Goal: Check status: Check status

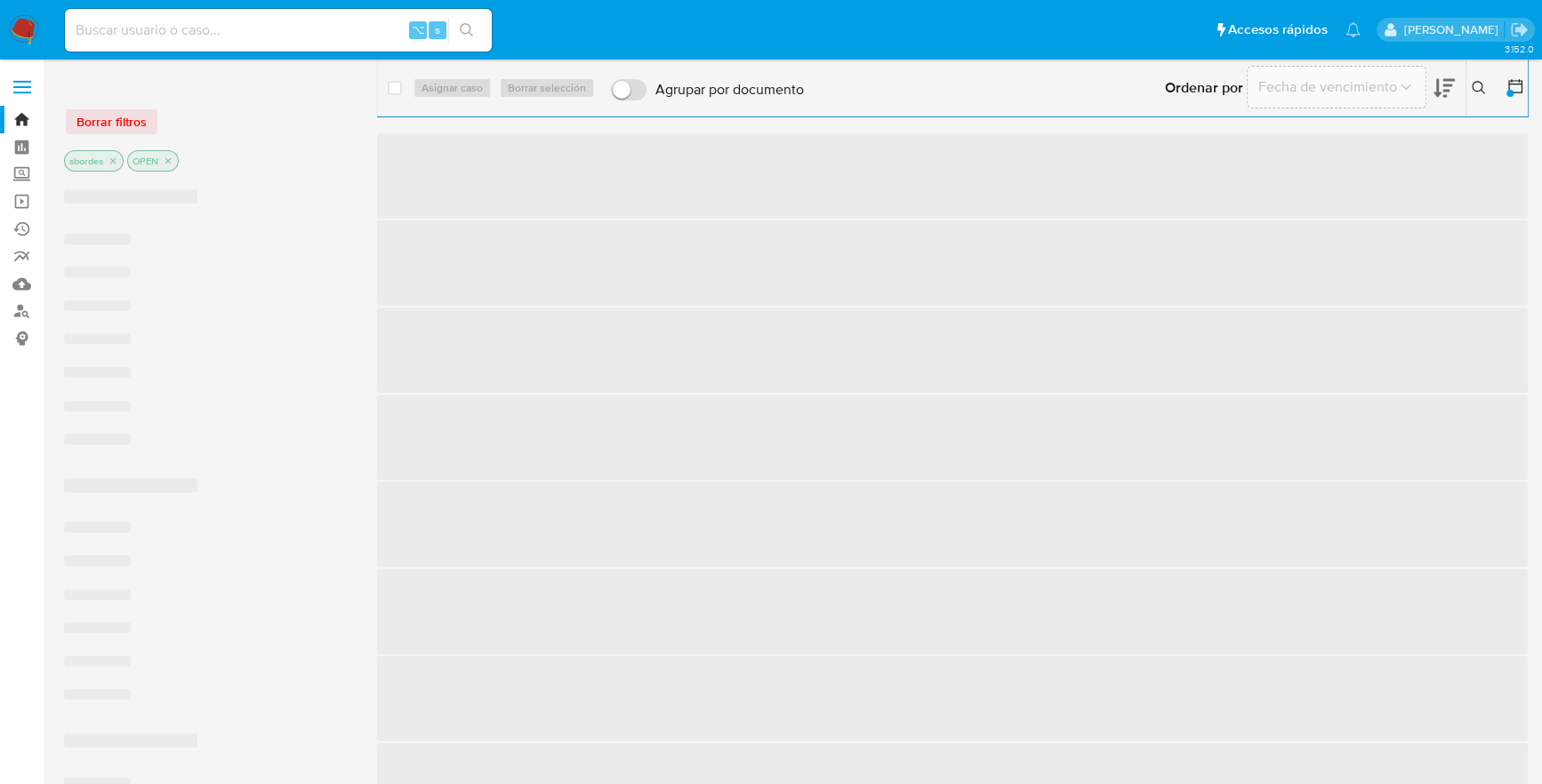
click at [224, 36] on input at bounding box center [278, 30] width 427 height 23
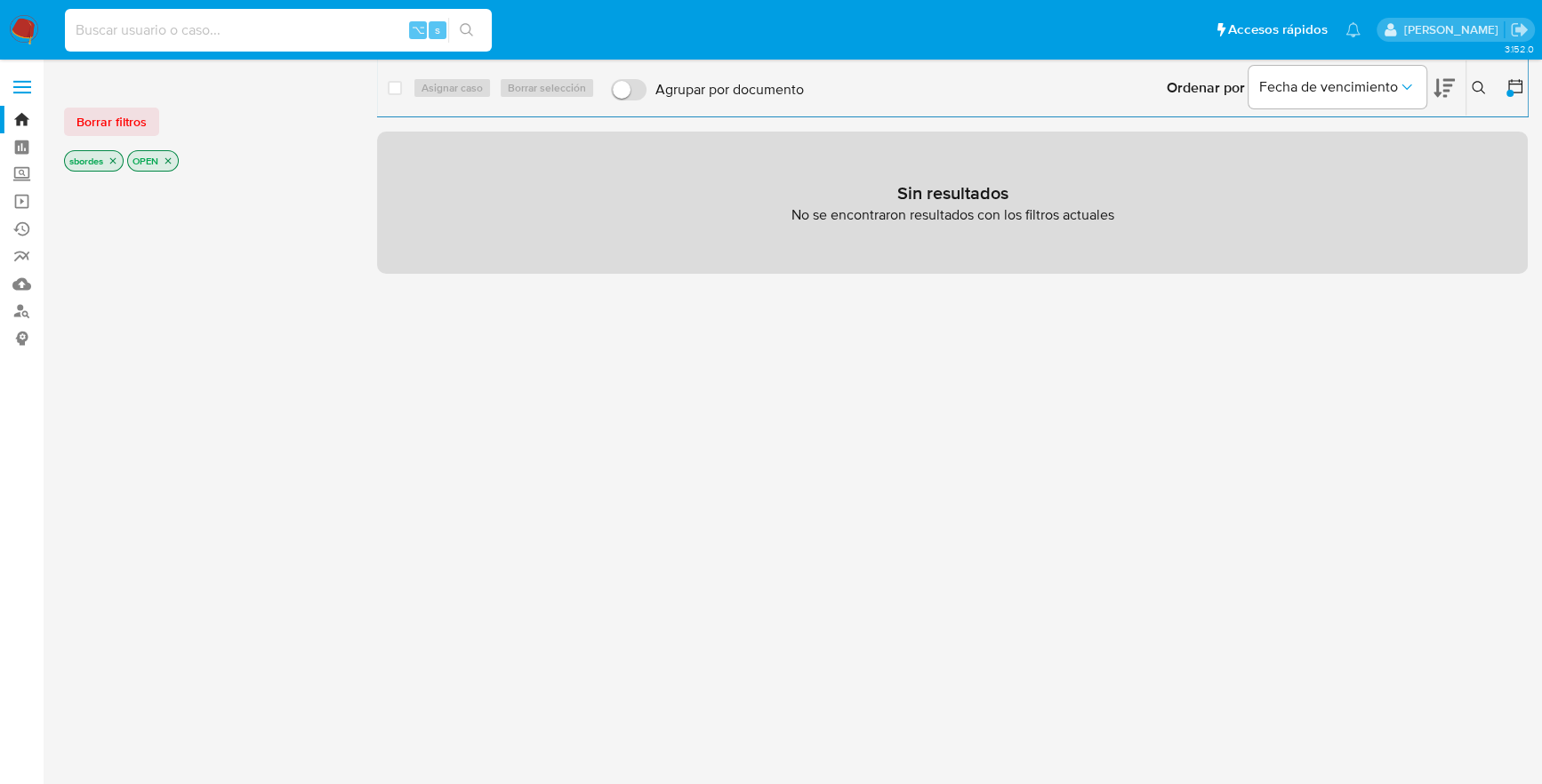
paste input "nXZNBqhd3RjFBrCbFiX18VCi"
type input "nXZNBqhd3RjFBrCbFiX18VCi"
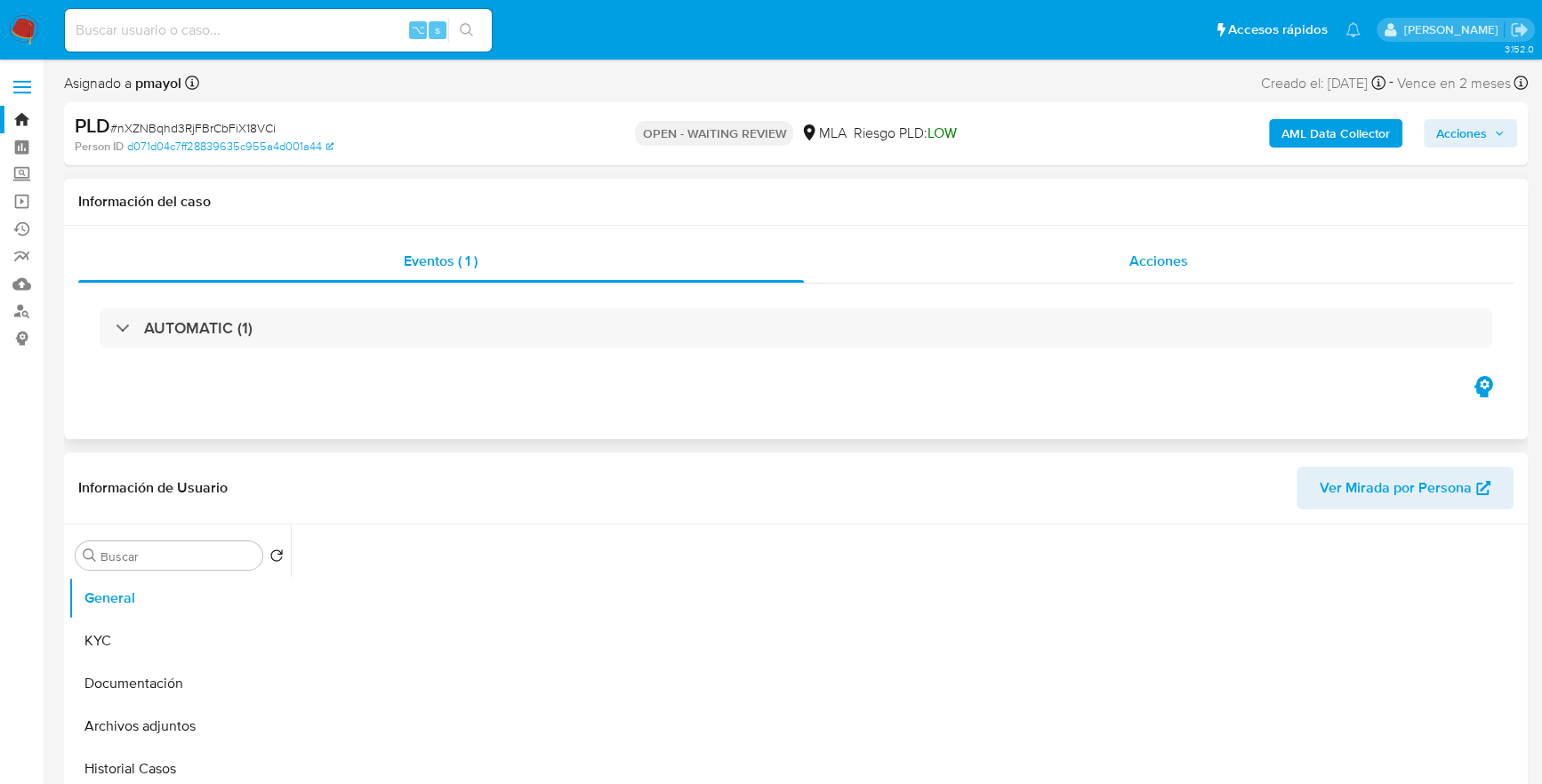
click at [1140, 254] on span "Acciones" at bounding box center [1158, 261] width 59 height 21
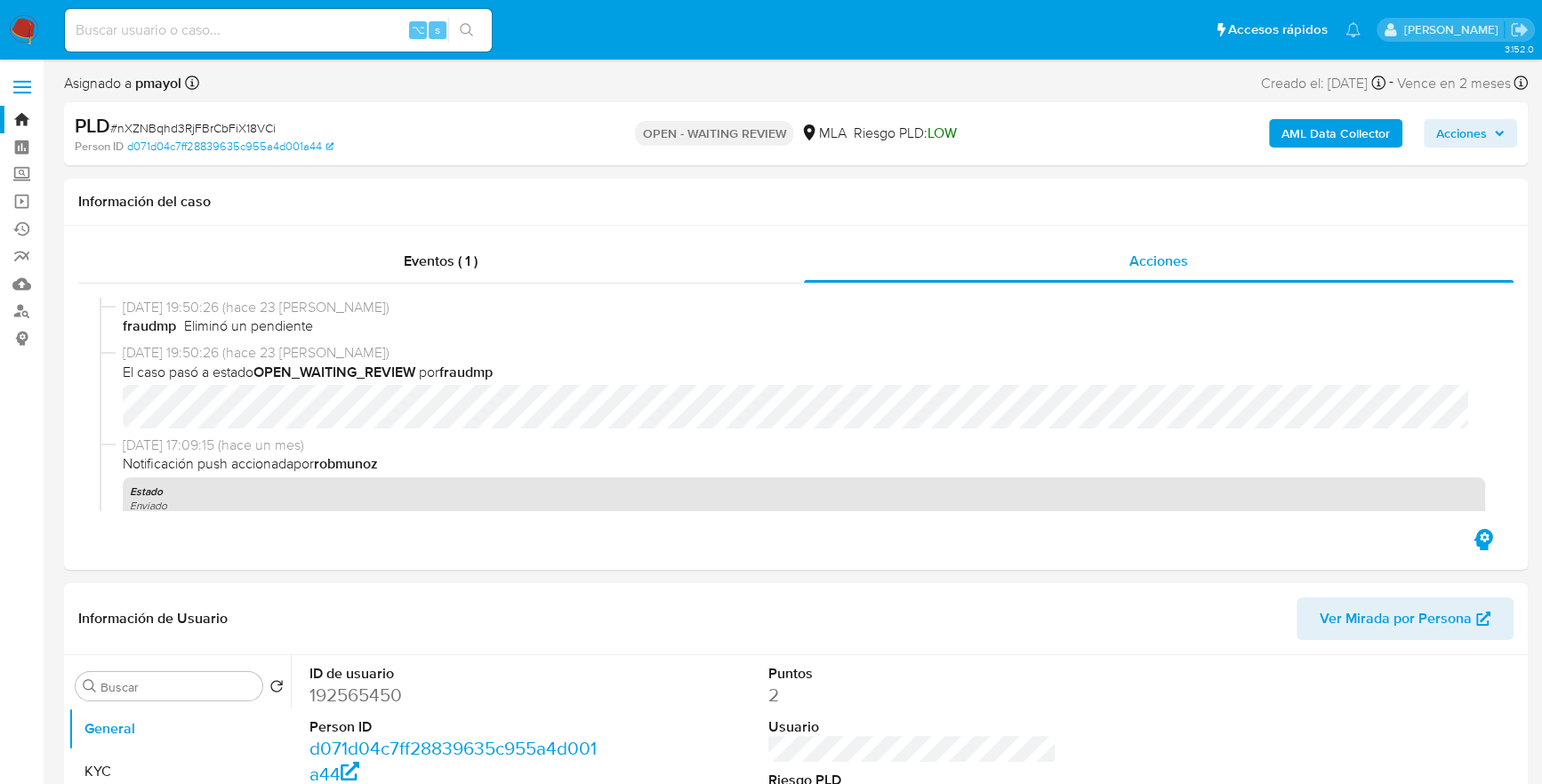
select select "10"
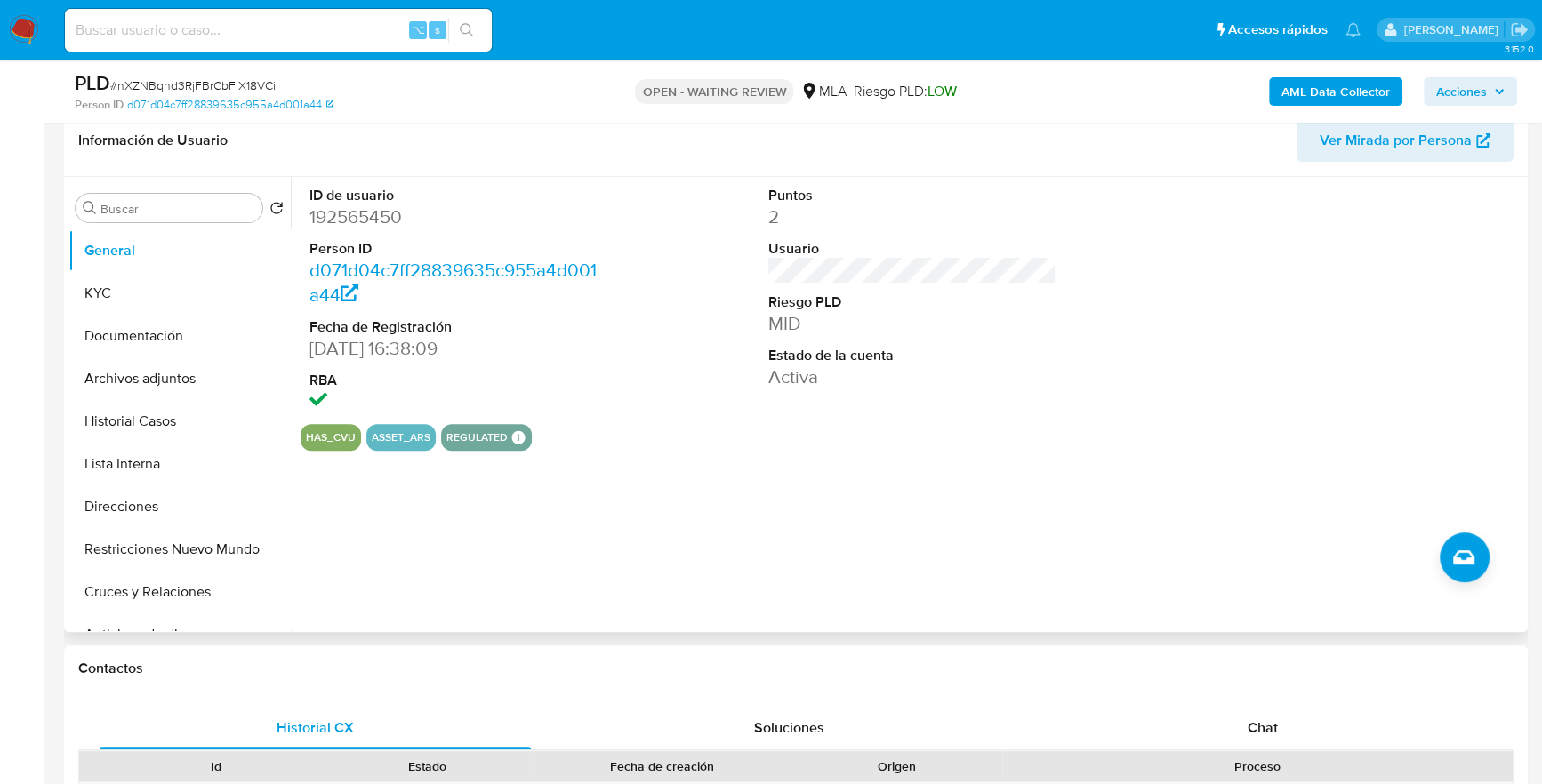
scroll to position [577, 0]
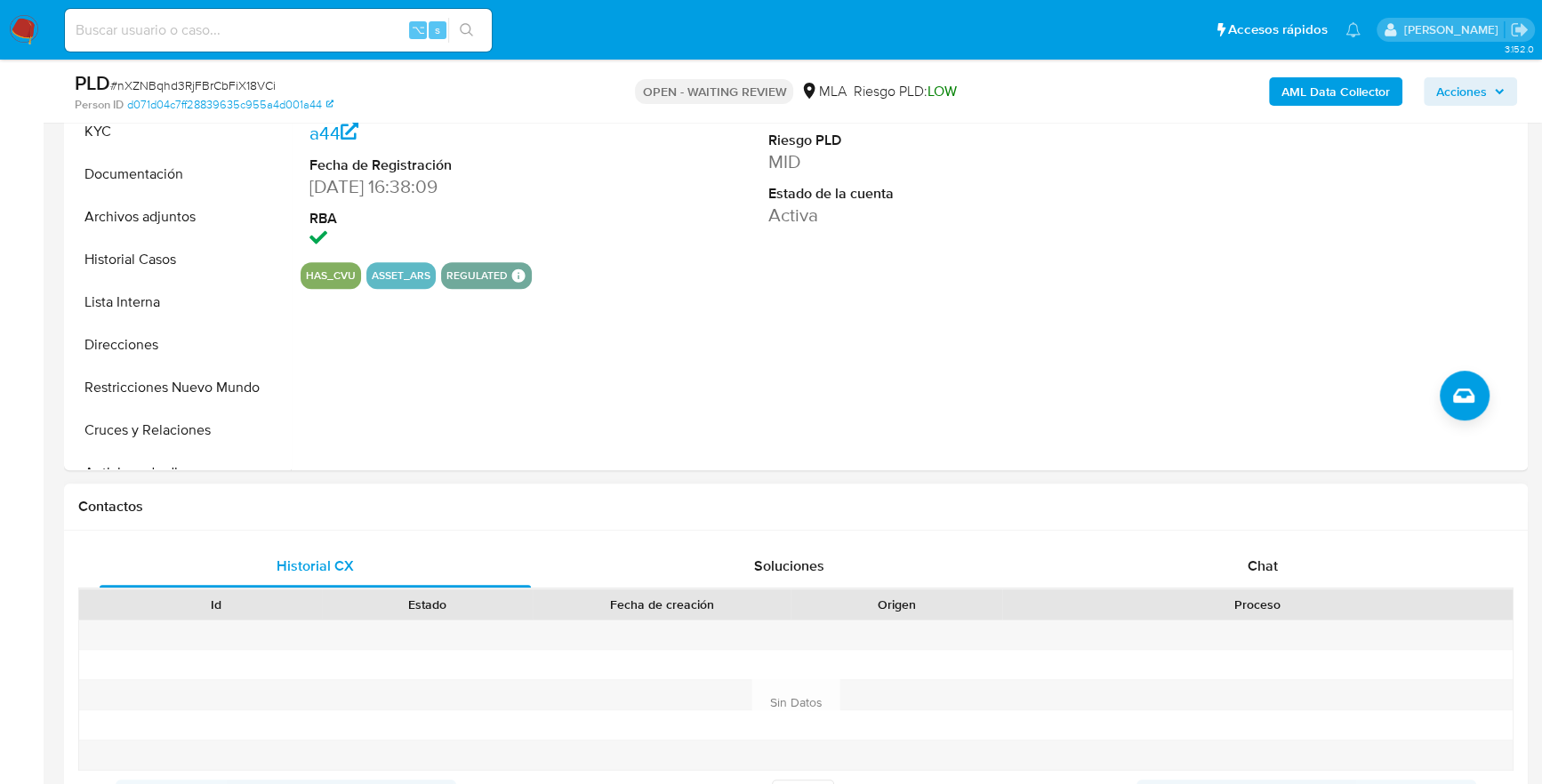
click at [1250, 542] on div "Historial CX Soluciones Chat Id Estado Fecha de creación Origen Proceso Anterio…" at bounding box center [796, 680] width 1463 height 300
click at [1247, 572] on span "Chat" at bounding box center [1263, 566] width 30 height 21
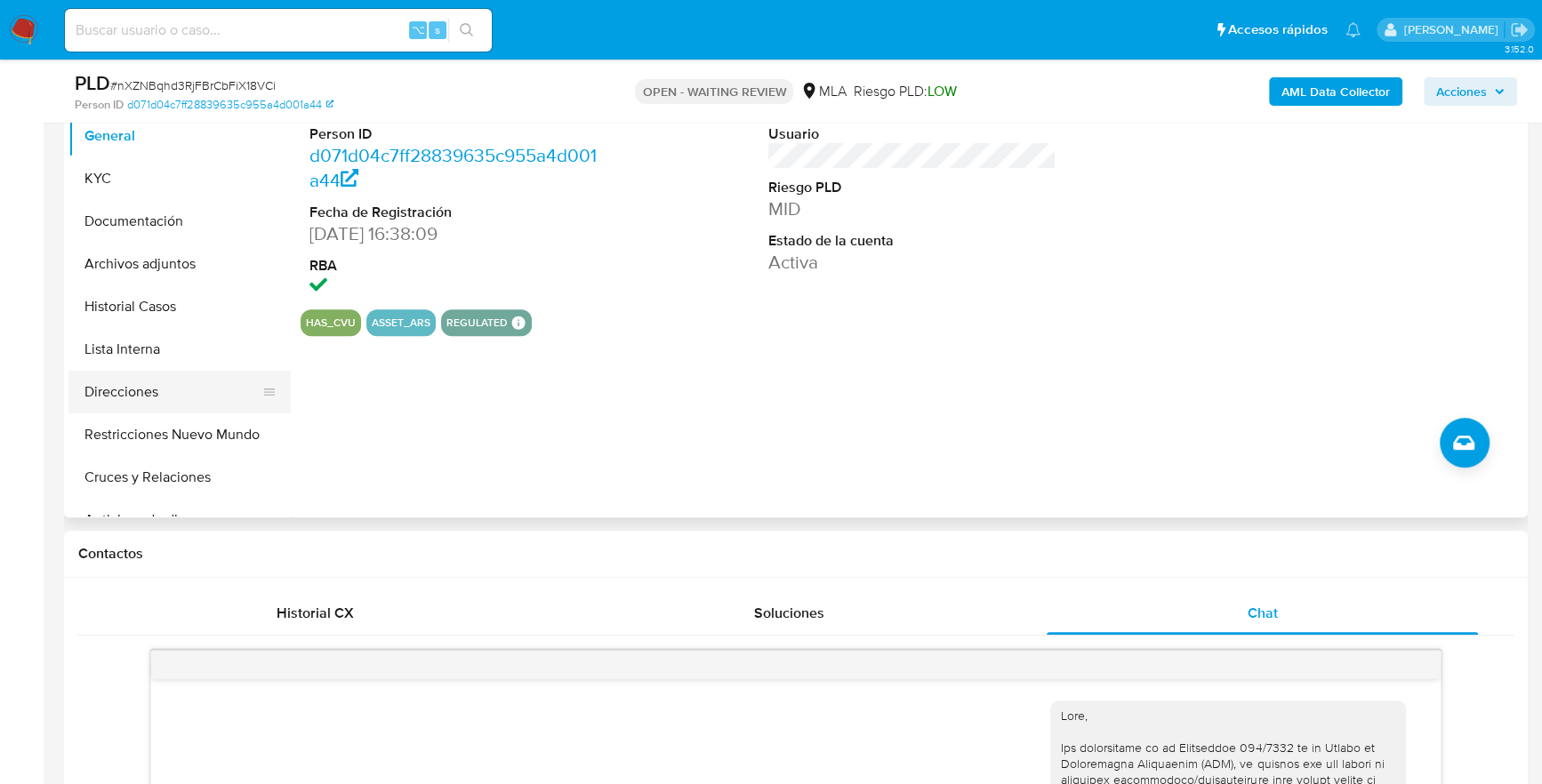
scroll to position [443, 0]
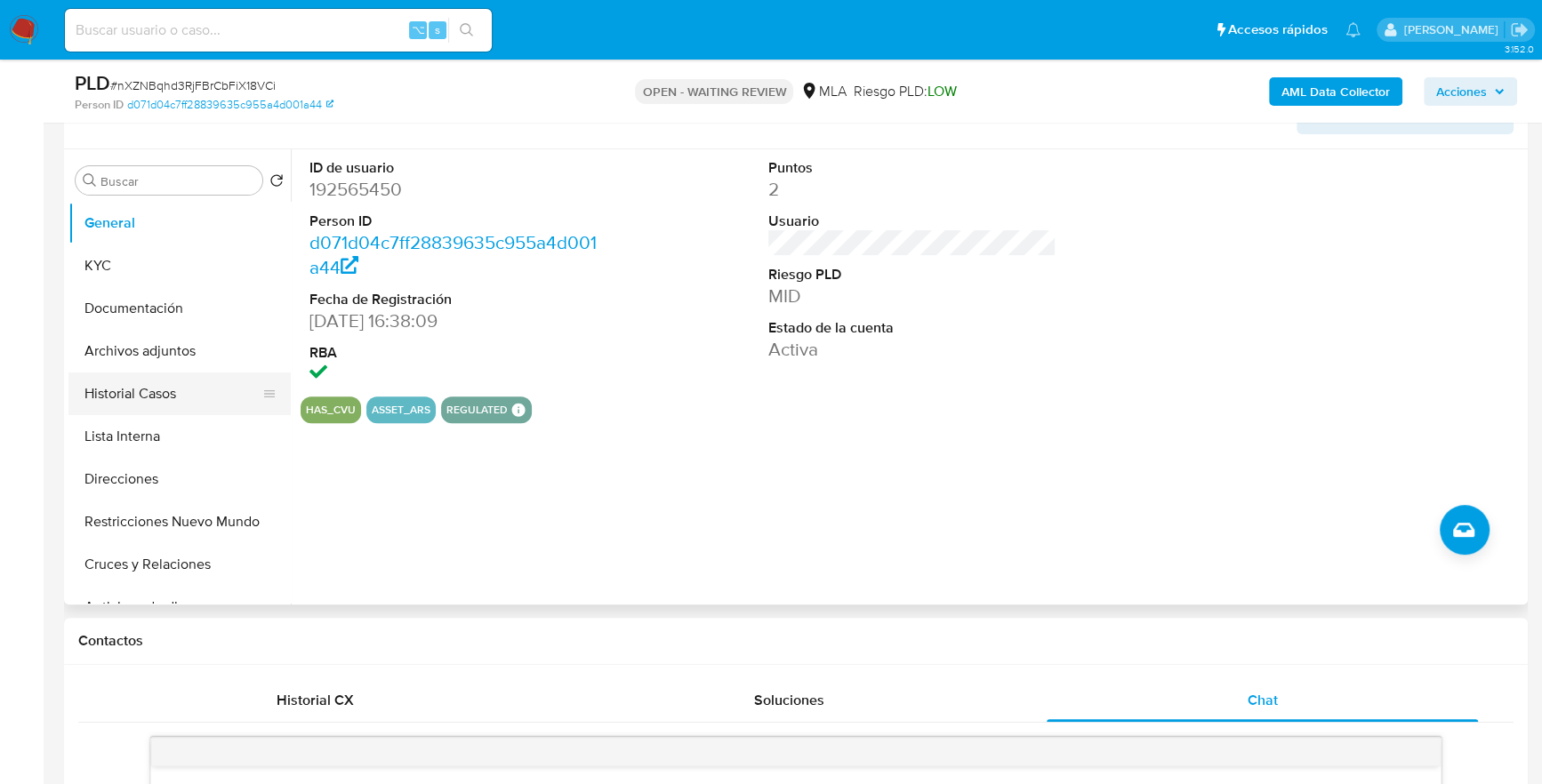
click at [147, 385] on button "Historial Casos" at bounding box center [172, 393] width 208 height 43
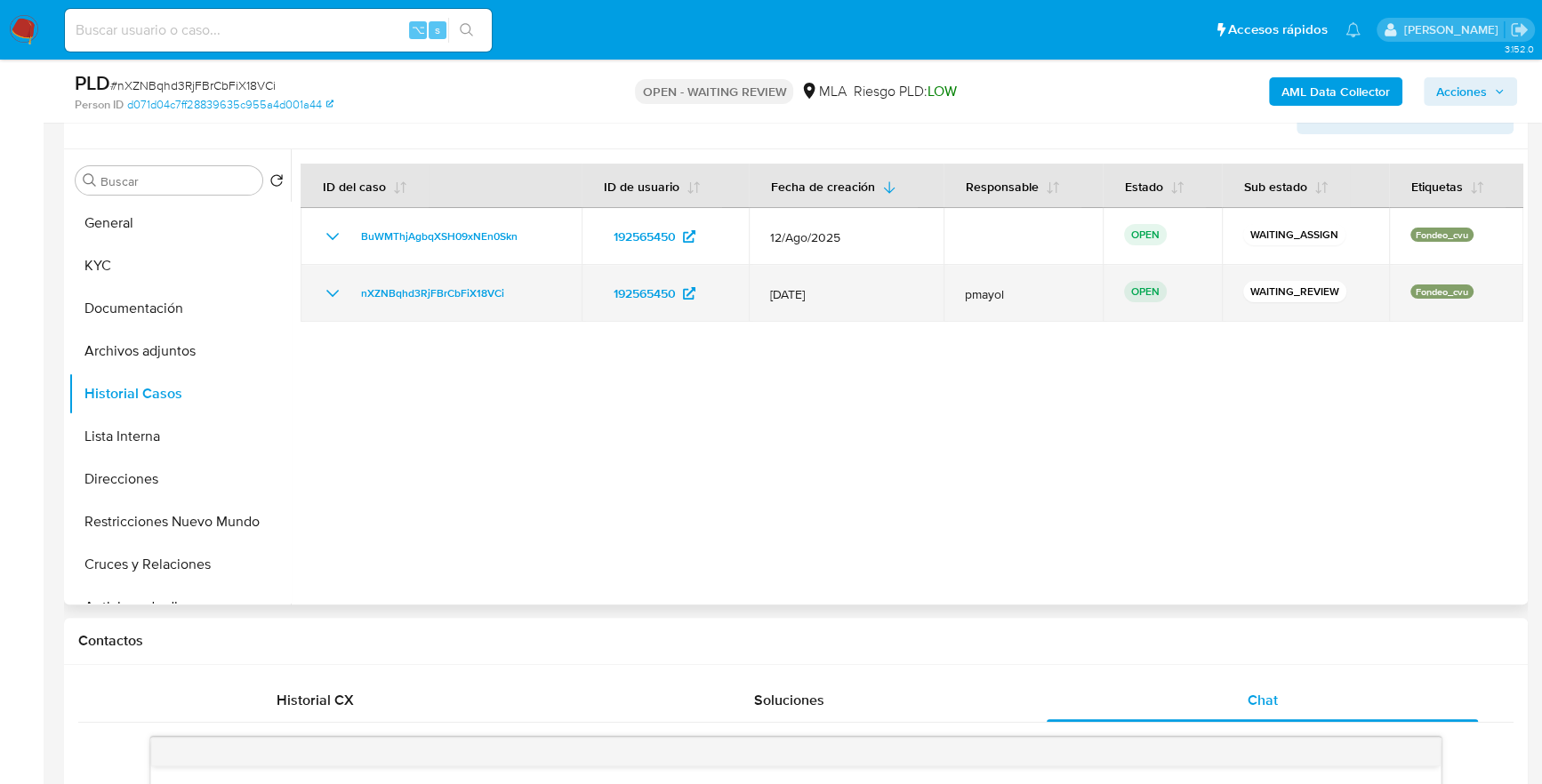
click at [327, 296] on icon "Mostrar/Ocultar" at bounding box center [332, 294] width 22 height 22
click at [327, 295] on icon "Mostrar/Ocultar" at bounding box center [332, 294] width 22 height 22
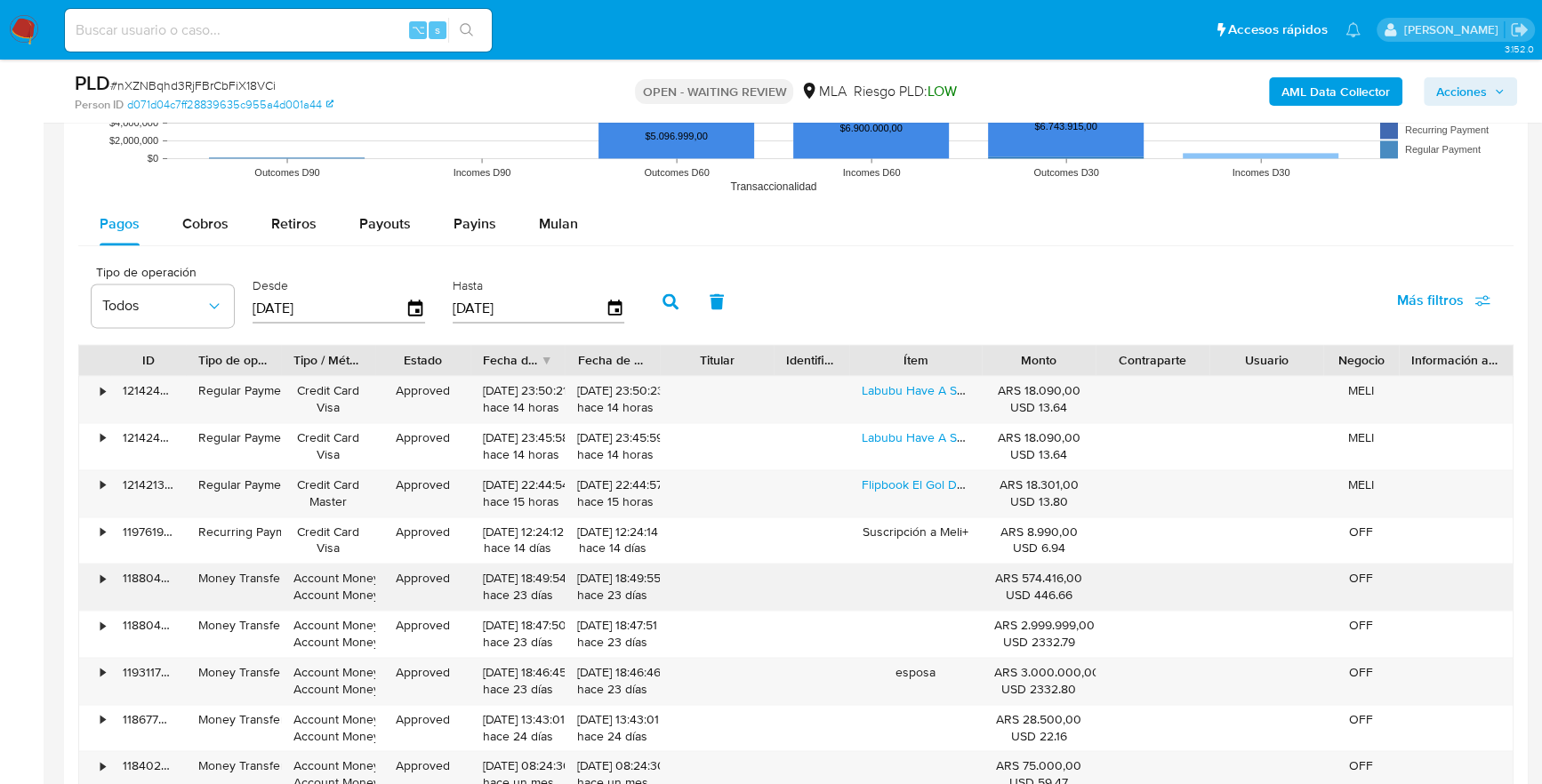
scroll to position [2325, 0]
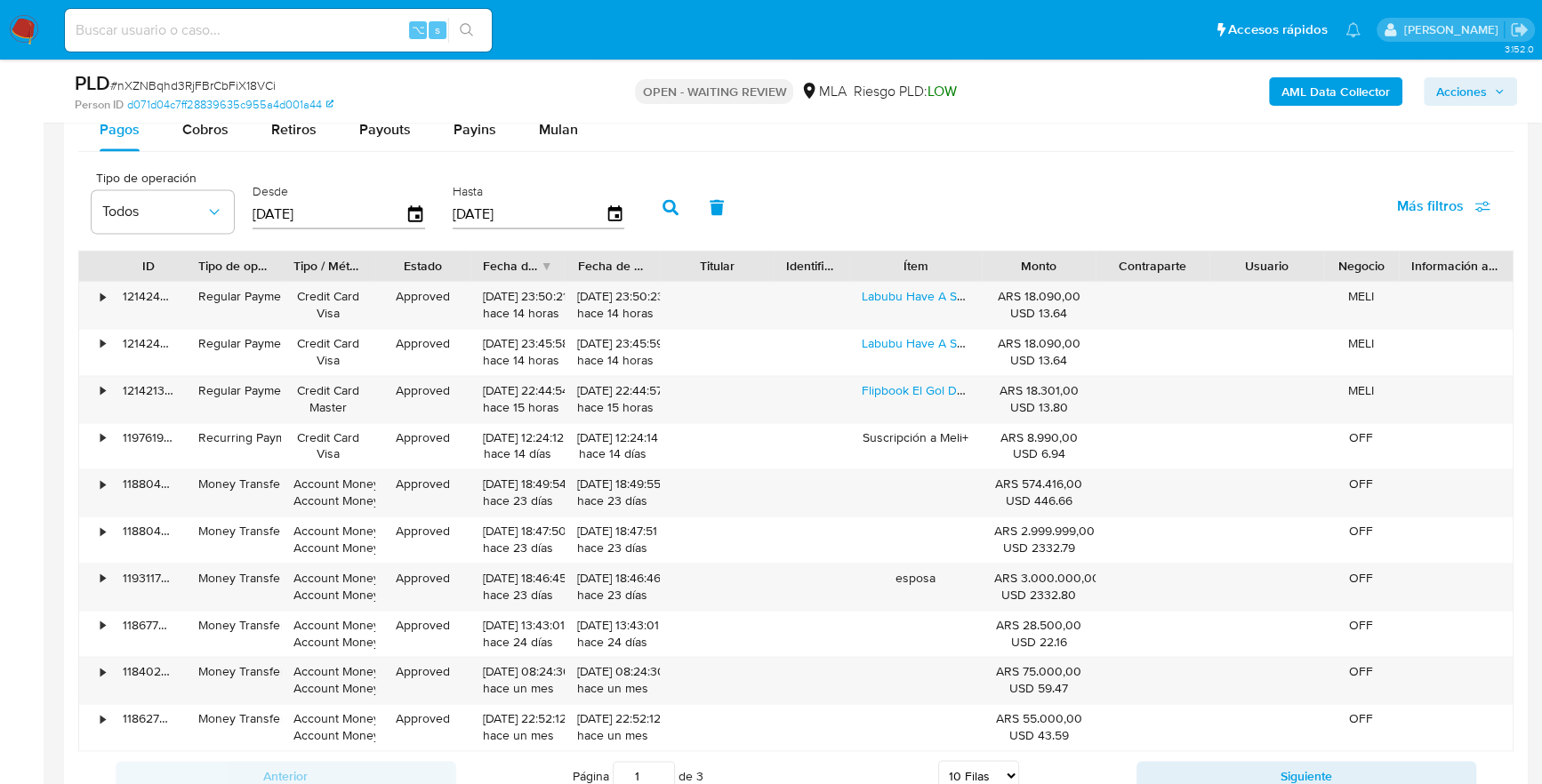
drag, startPoint x: 349, startPoint y: 217, endPoint x: 250, endPoint y: 210, distance: 99.2
click at [250, 210] on div "Desde [DATE]" at bounding box center [341, 205] width 186 height 71
type input "0_/__/____"
type input "1_/__/____"
type input "[DATE]"
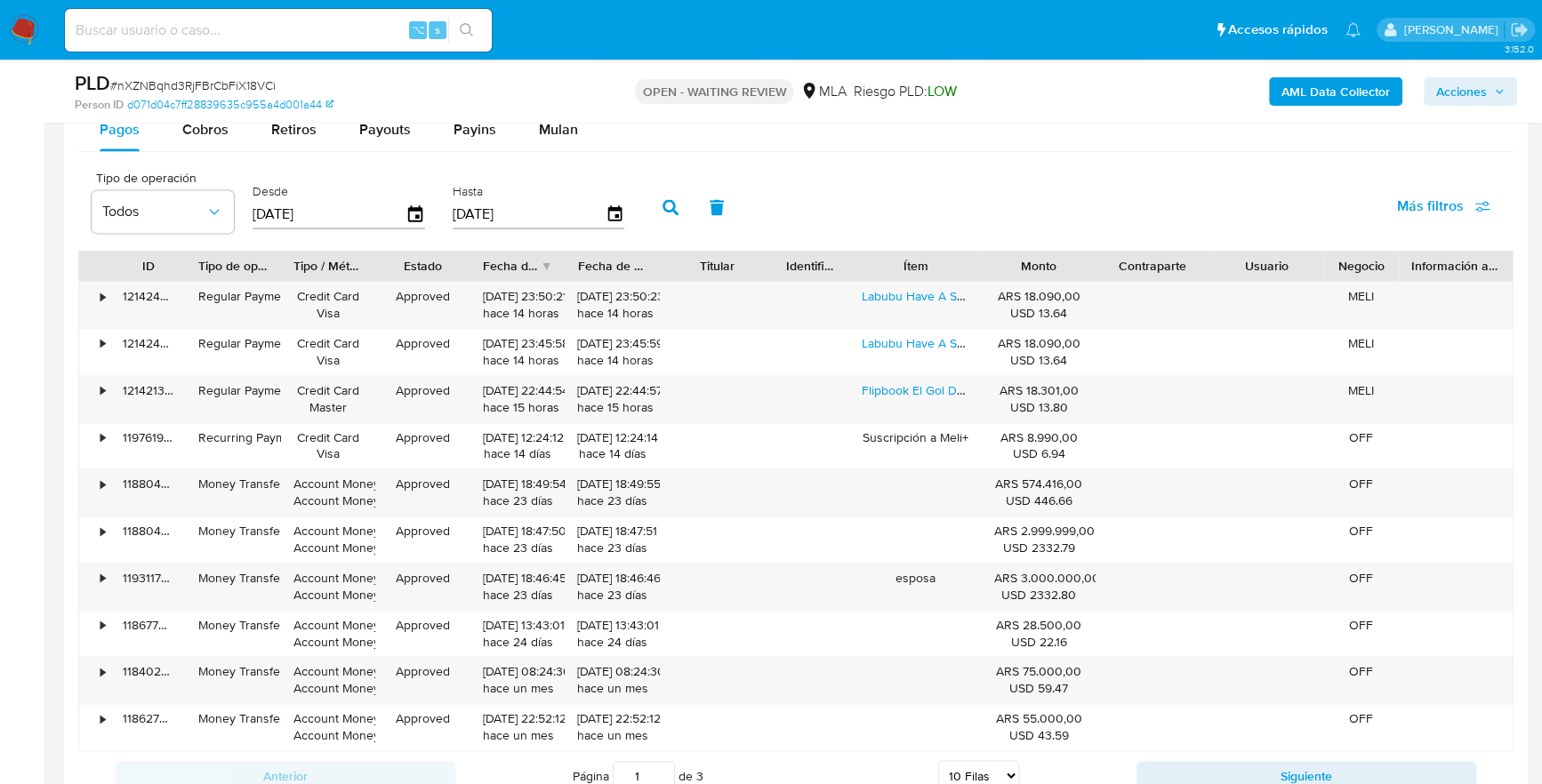
drag, startPoint x: 523, startPoint y: 217, endPoint x: 425, endPoint y: 204, distance: 98.9
click at [425, 204] on div "Tipo de operación Todos Desde [DATE] Hasta [DATE]" at bounding box center [362, 205] width 559 height 71
type input "3_/__/____"
type input "0_/__/____"
type input "[DATE]"
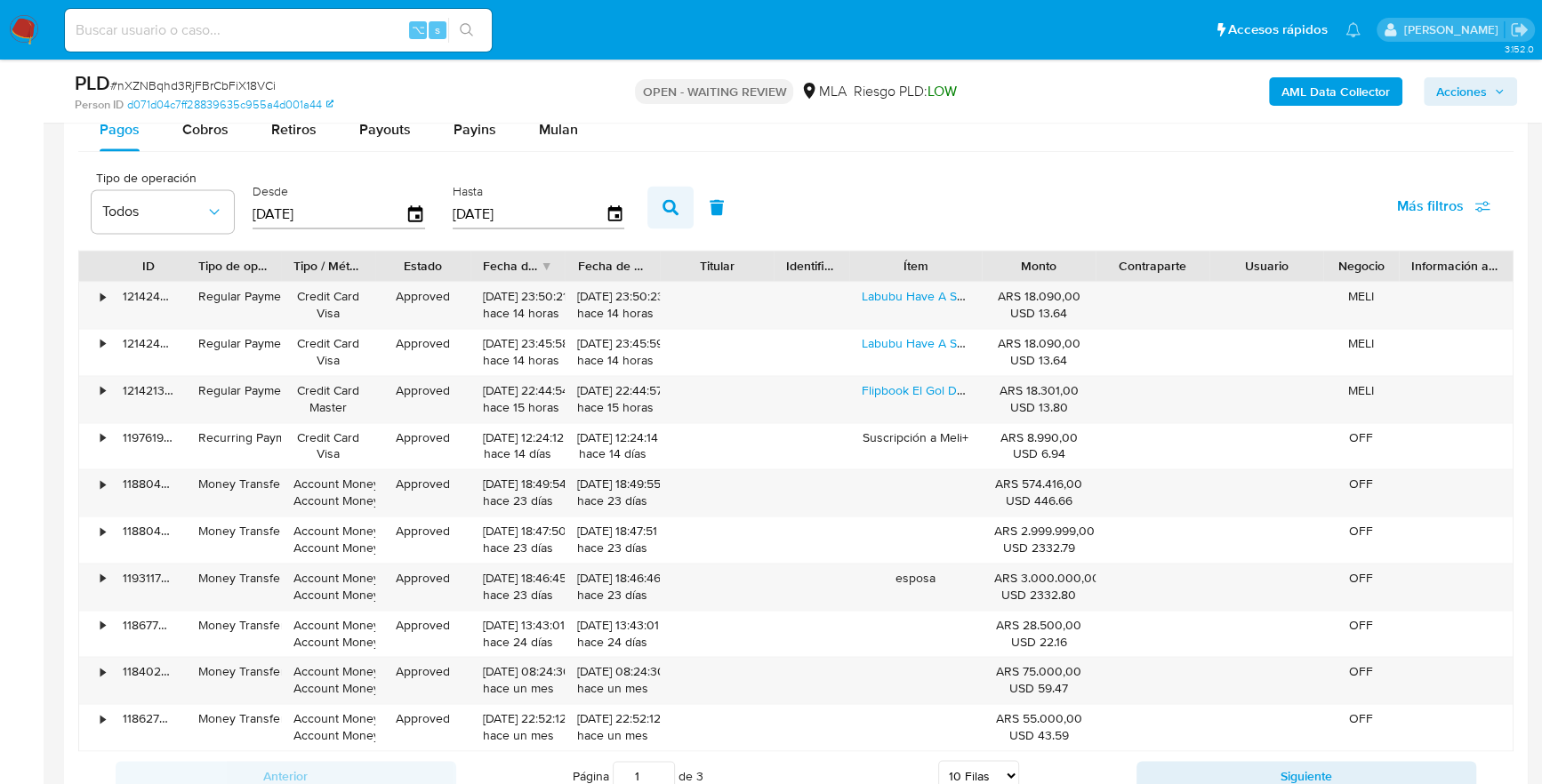
click at [667, 201] on icon "button" at bounding box center [670, 206] width 16 height 16
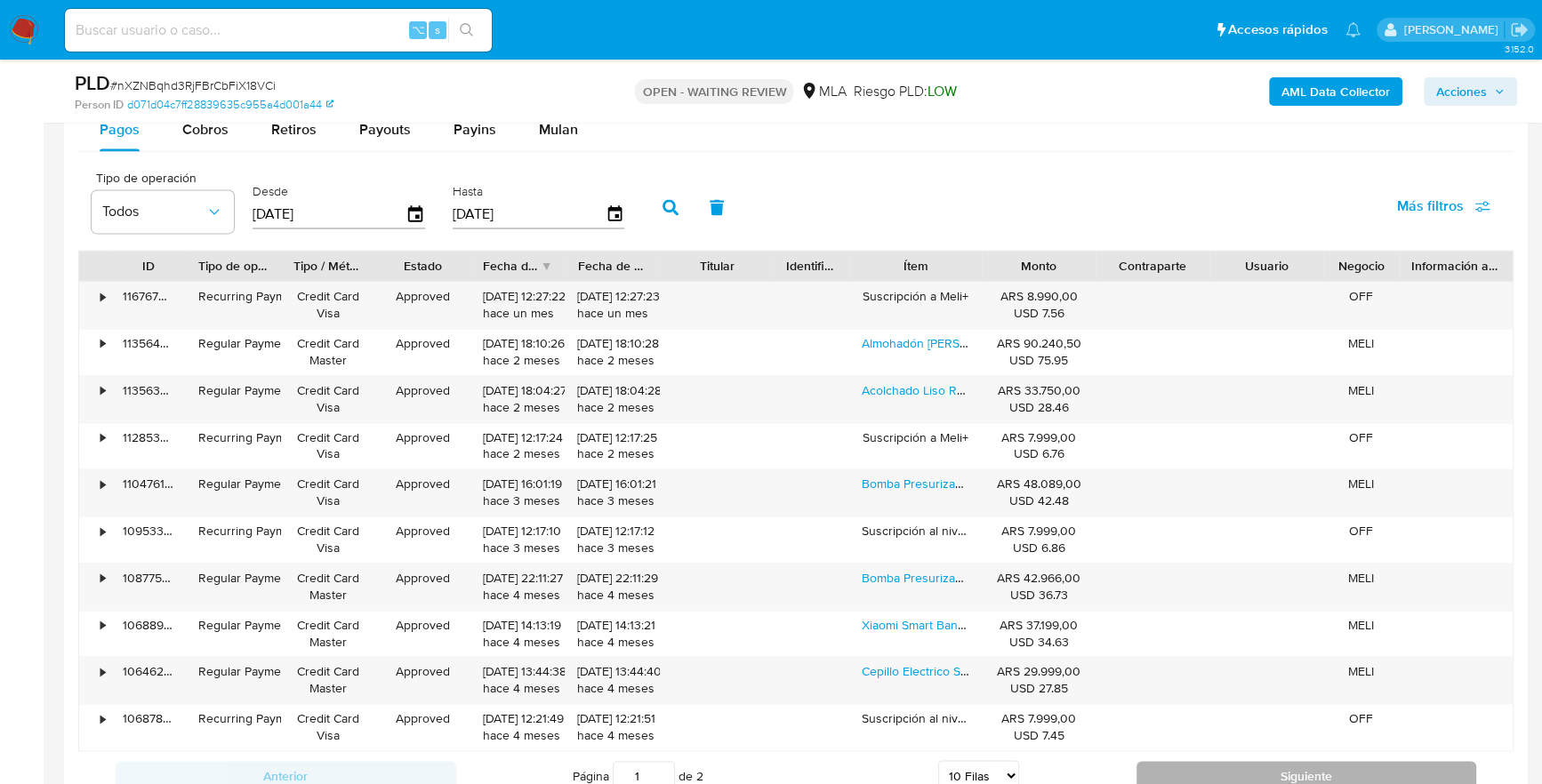
click at [1255, 767] on button "Siguiente" at bounding box center [1307, 775] width 341 height 28
type input "2"
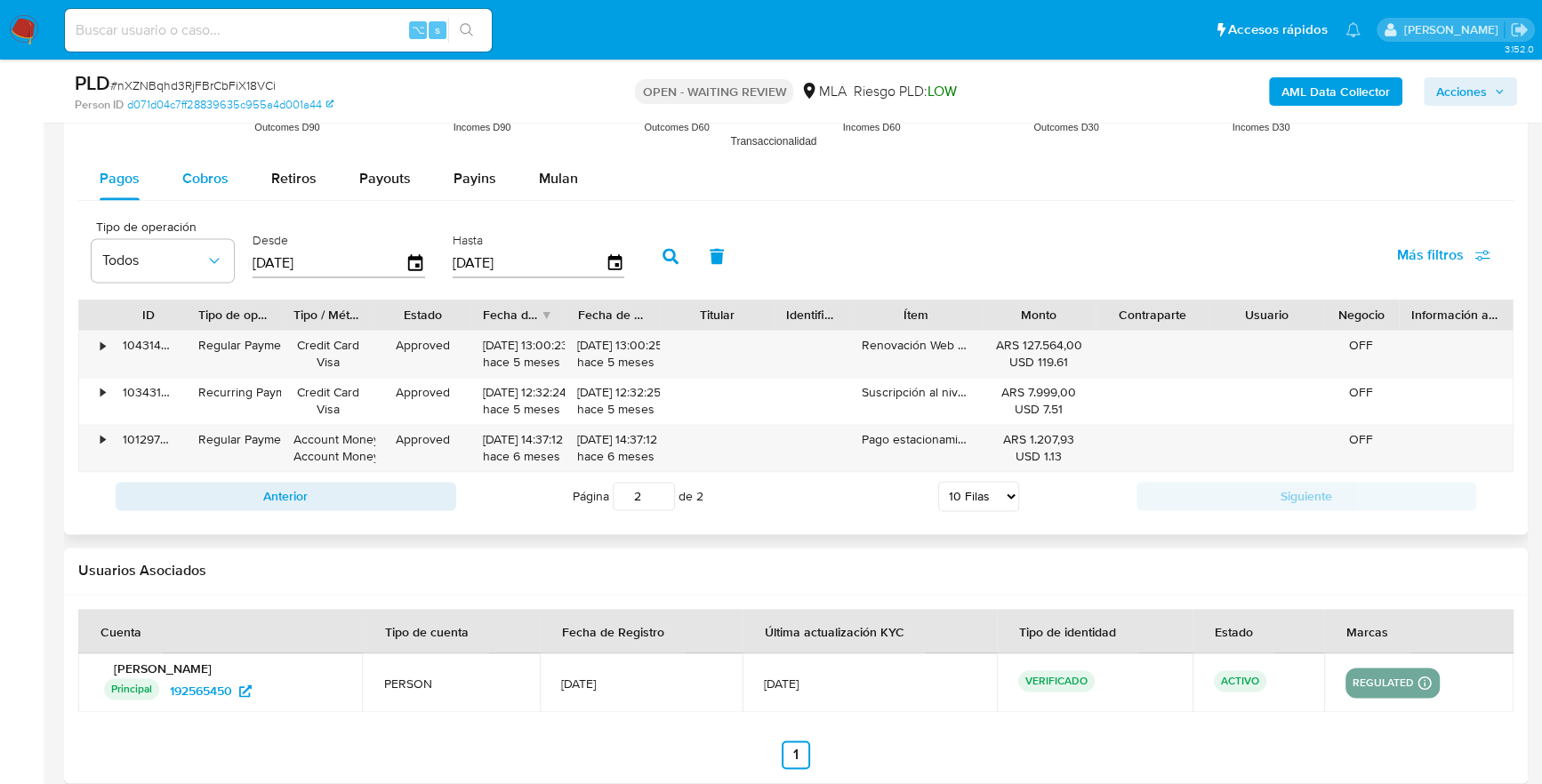
scroll to position [2264, 0]
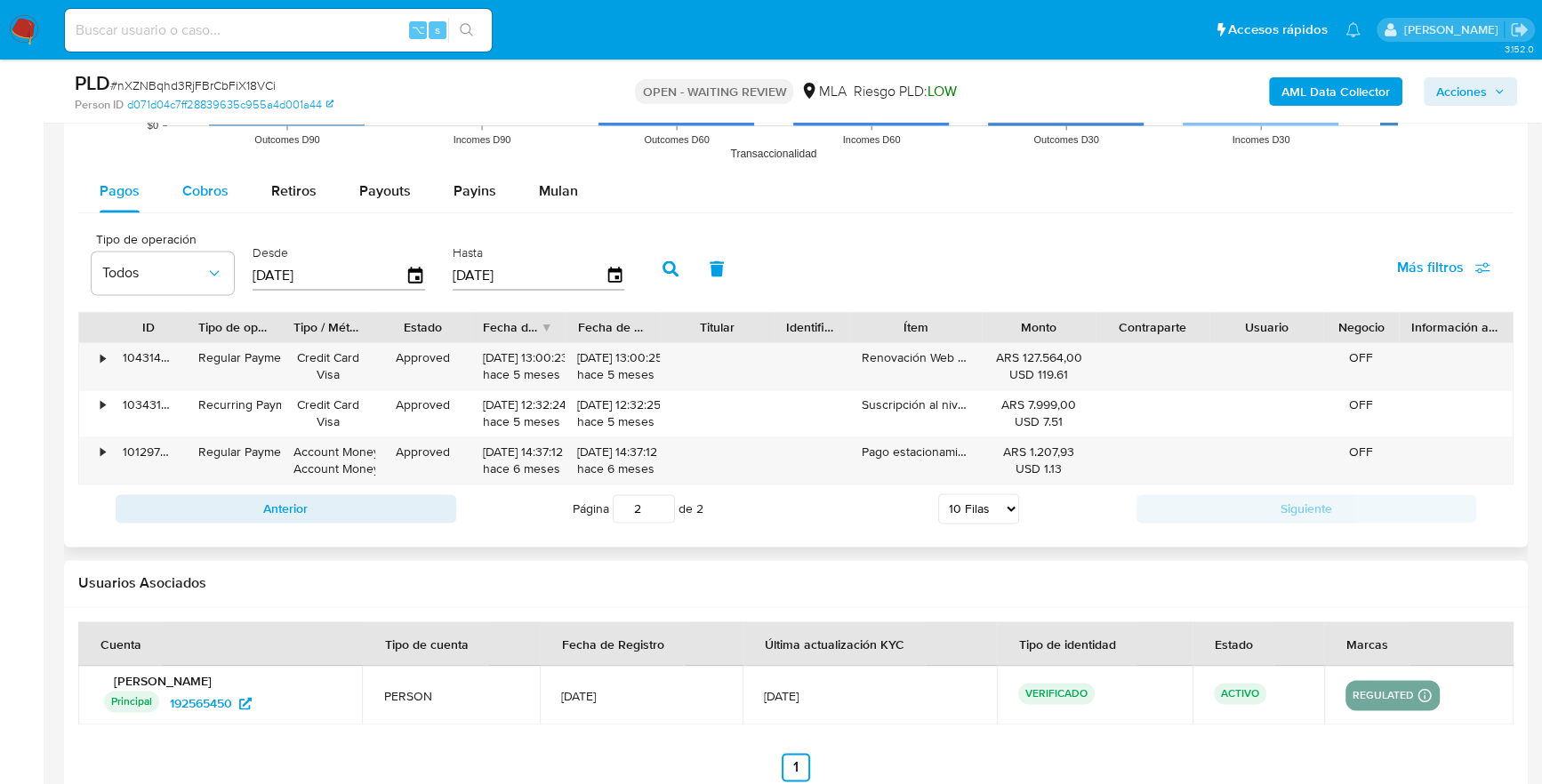
click at [195, 195] on span "Cobros" at bounding box center [205, 191] width 46 height 21
select select "10"
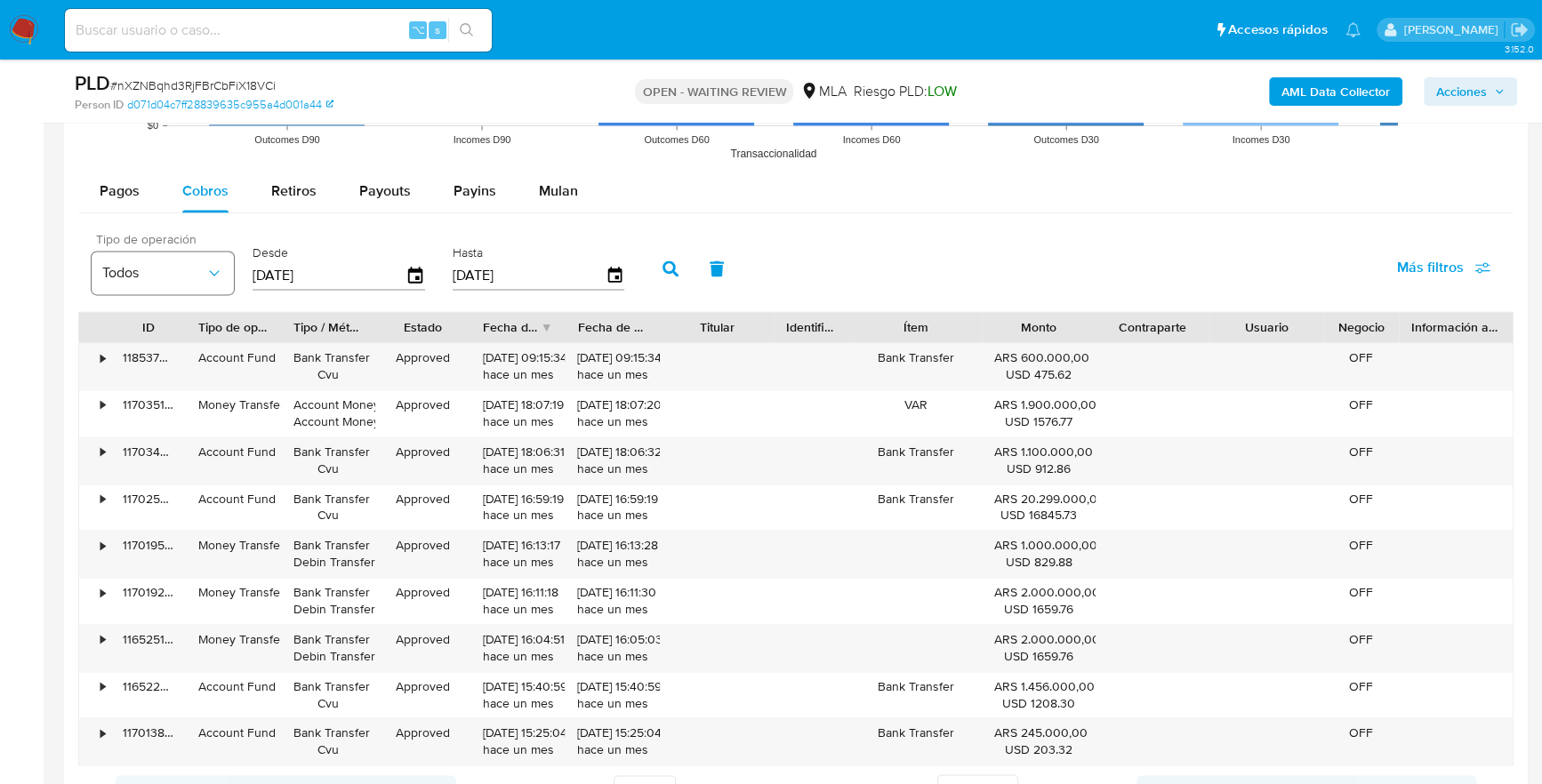
drag, startPoint x: 340, startPoint y: 274, endPoint x: 216, endPoint y: 274, distance: 124.0
click at [216, 274] on div "Tipo de operación Todos Desde [DATE] Hasta [DATE]" at bounding box center [362, 266] width 559 height 71
type input "0_/__/____"
type input "1_/__/____"
type input "[DATE]"
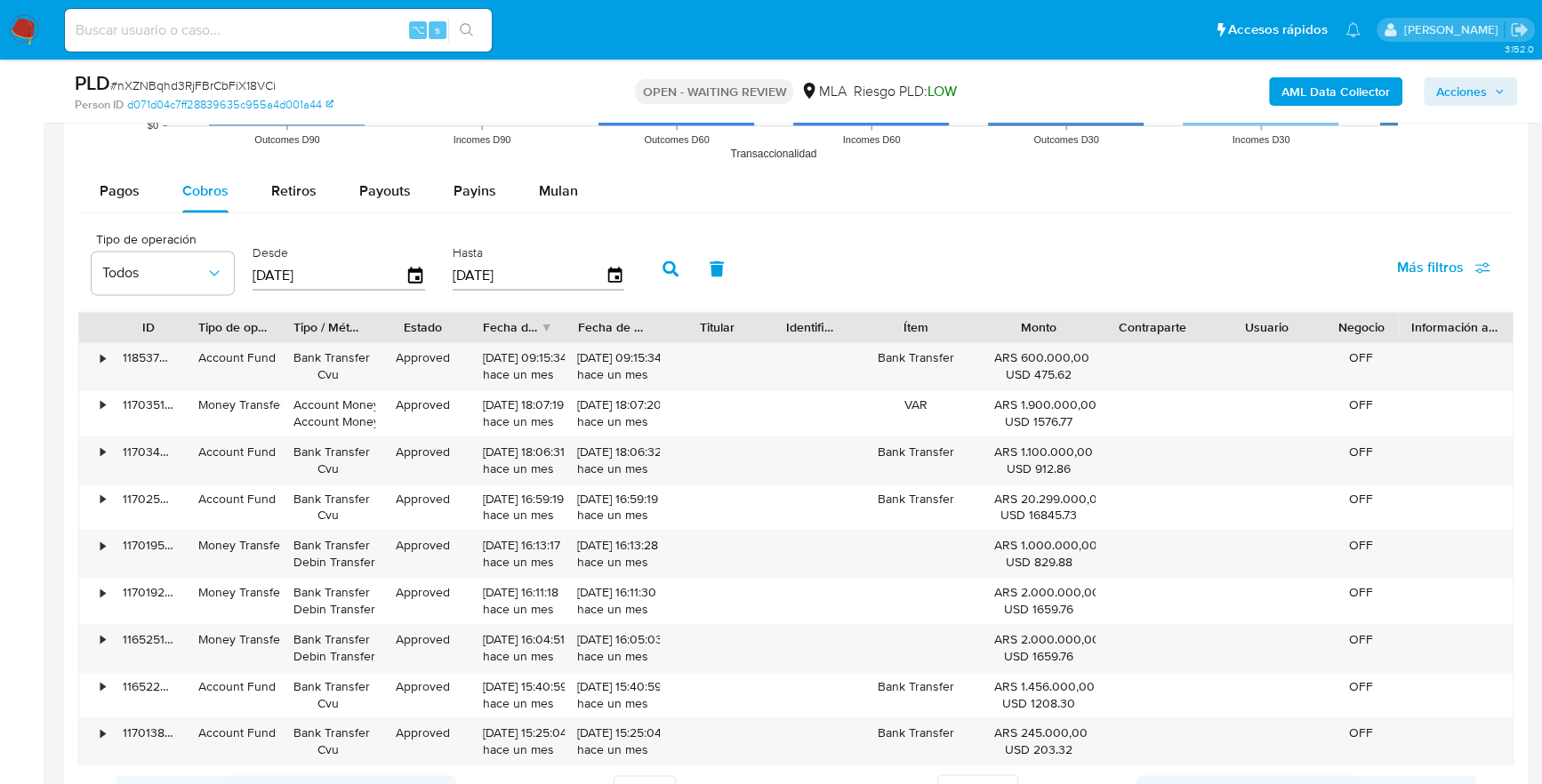
drag, startPoint x: 521, startPoint y: 280, endPoint x: 441, endPoint y: 271, distance: 80.5
click at [448, 271] on div "Hasta [DATE]" at bounding box center [541, 266] width 186 height 71
type input "3_/__/____"
type input "0_/__/____"
type input "[DATE]"
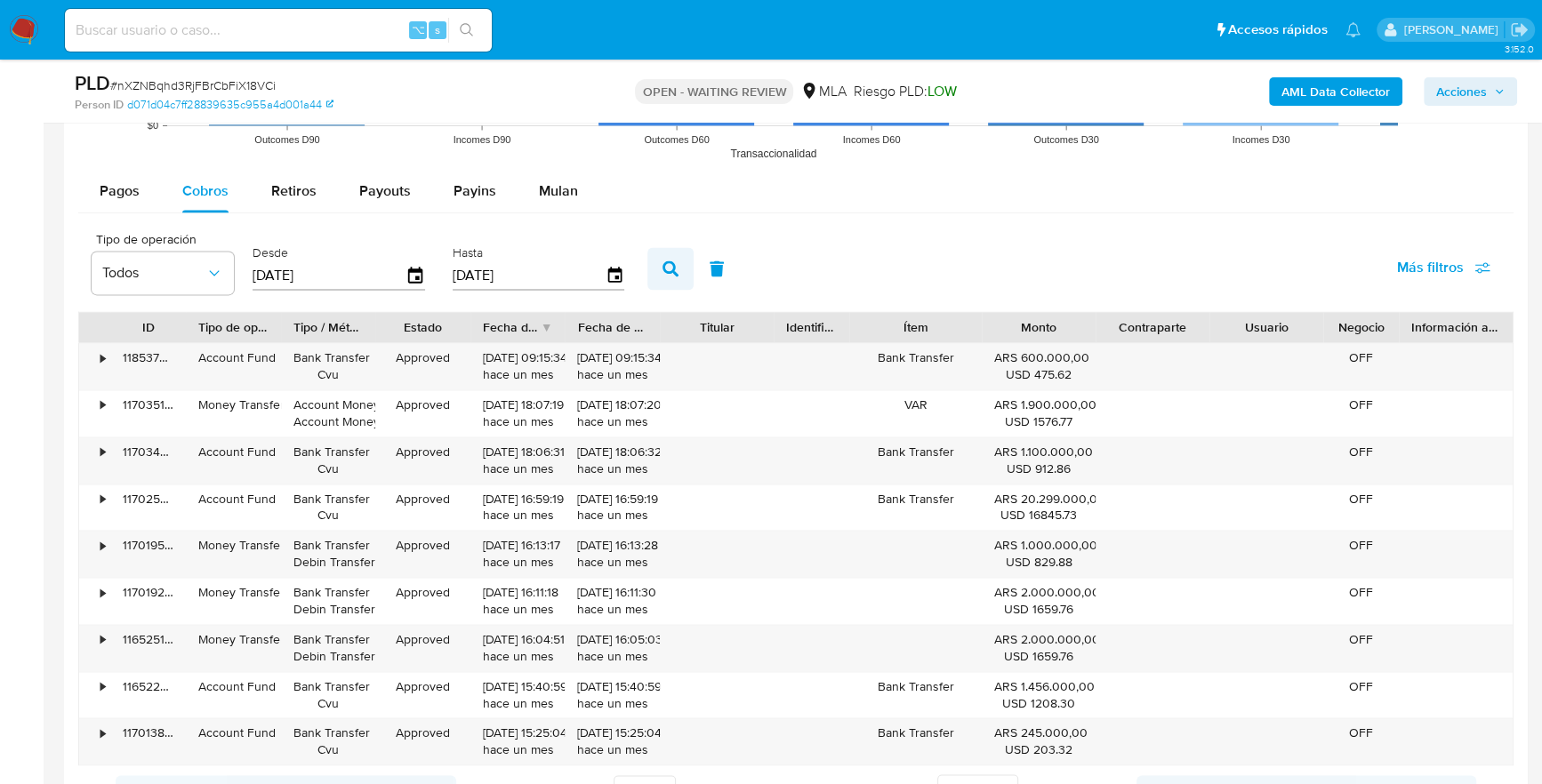
click at [662, 266] on icon "button" at bounding box center [670, 268] width 16 height 16
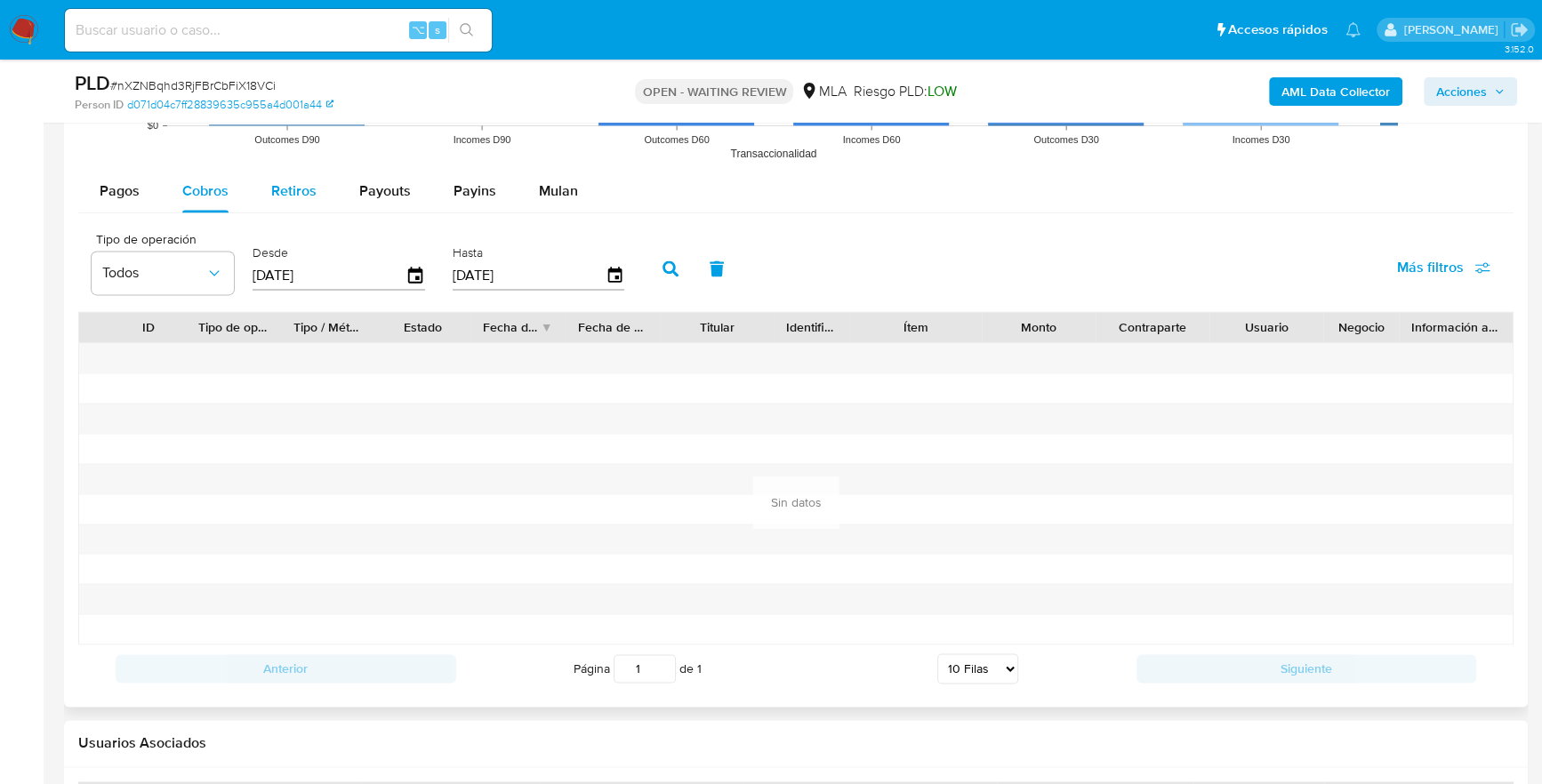
click at [305, 188] on span "Retiros" at bounding box center [294, 191] width 45 height 21
select select "10"
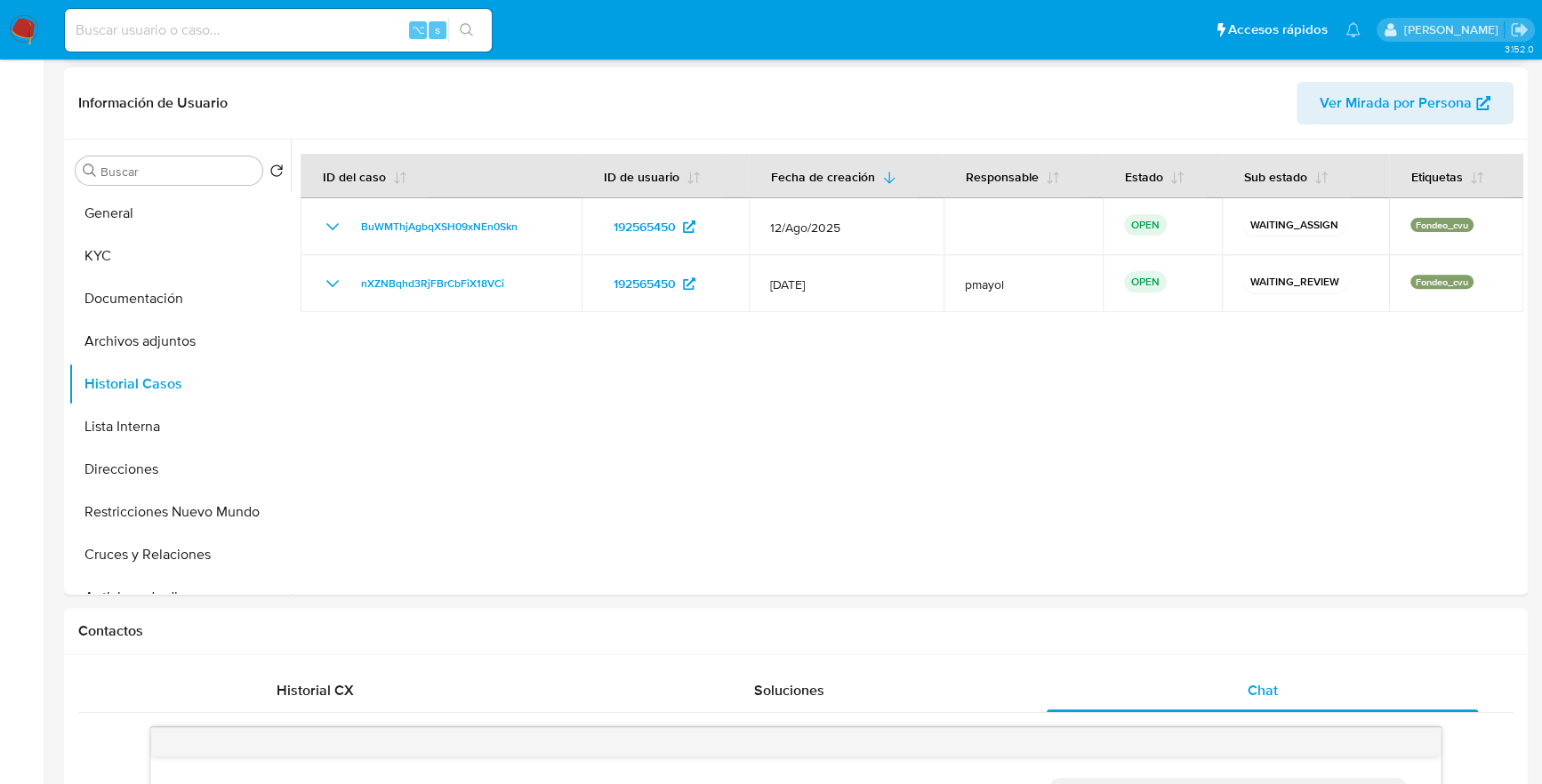
scroll to position [0, 0]
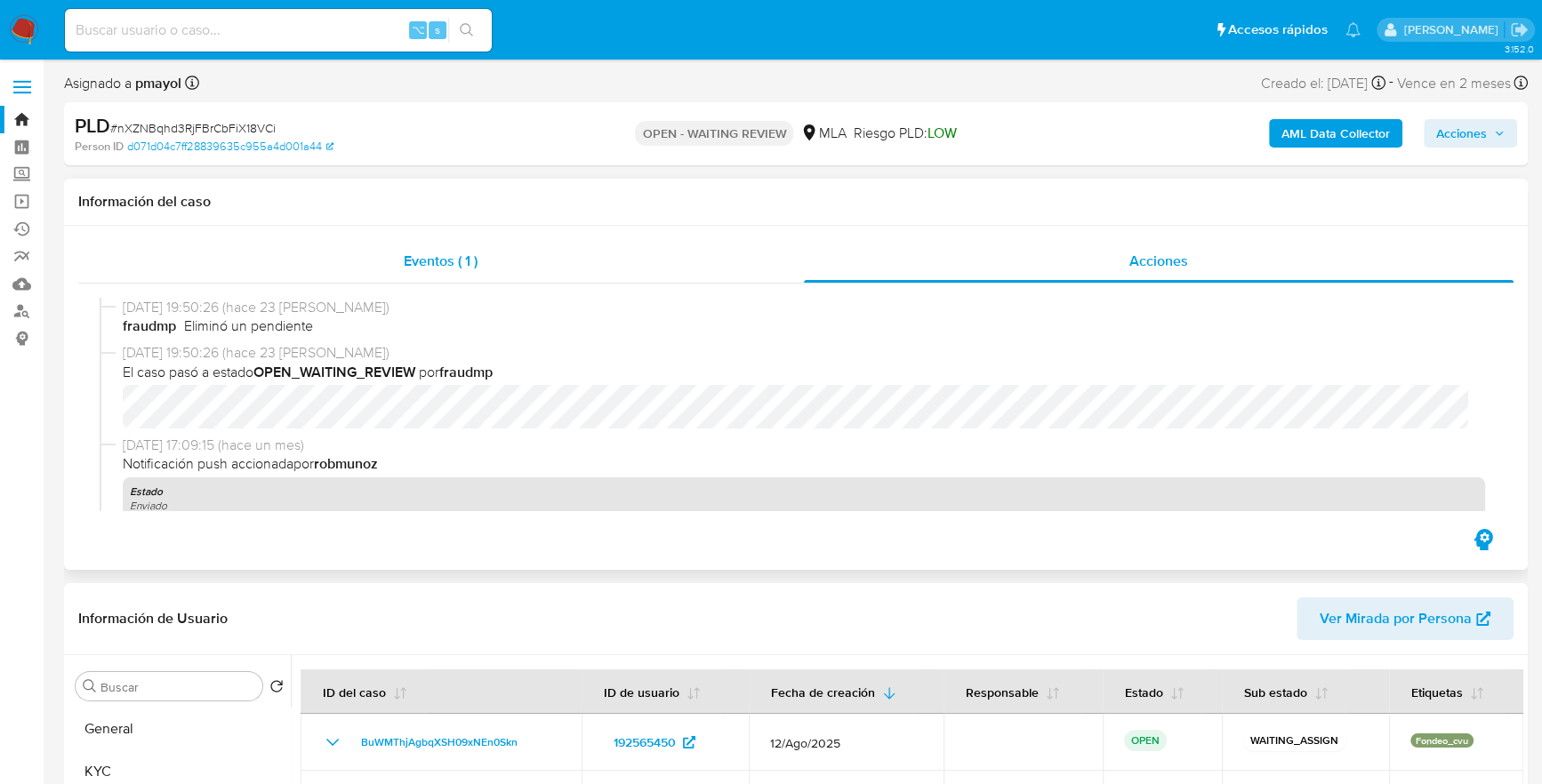
click at [410, 261] on span "Eventos ( 1 )" at bounding box center [440, 261] width 74 height 21
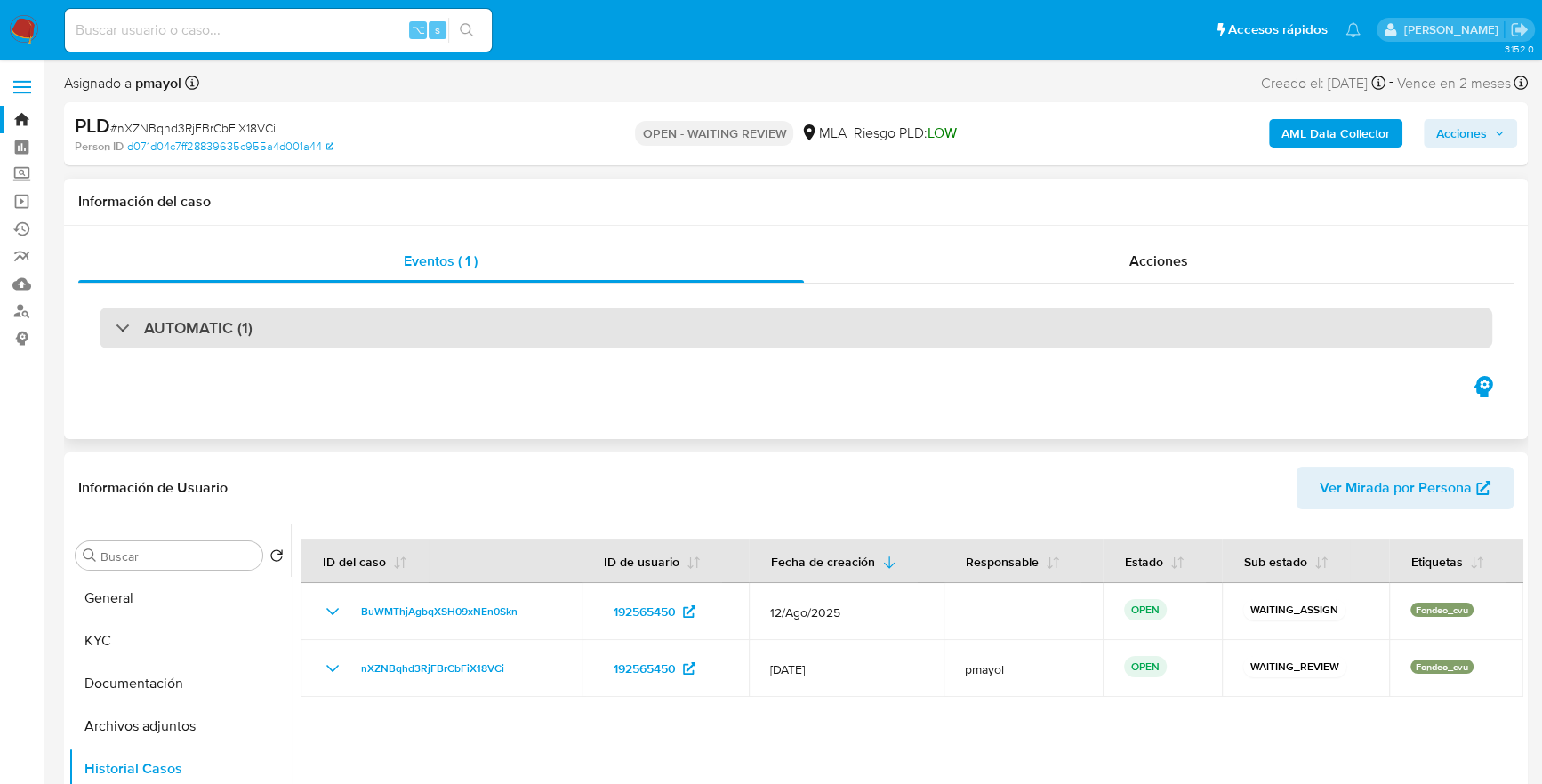
click at [214, 333] on h3 "AUTOMATIC (1)" at bounding box center [198, 328] width 109 height 20
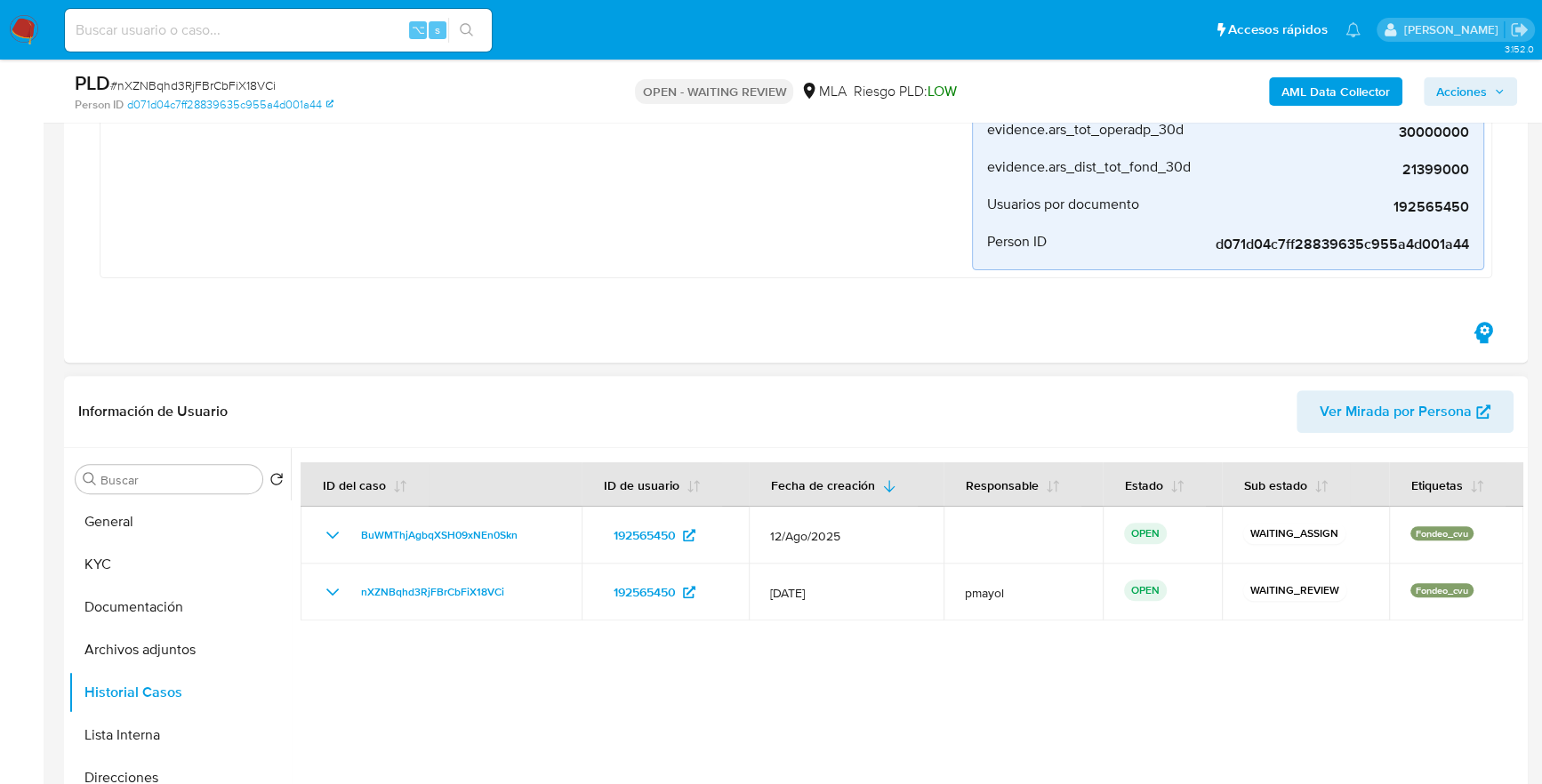
scroll to position [631, 0]
